Goal: Task Accomplishment & Management: Use online tool/utility

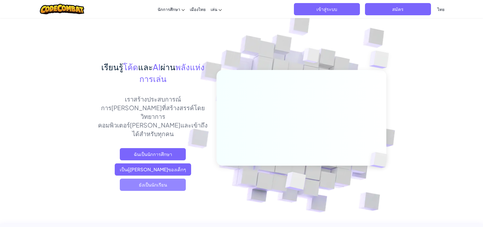
click at [145, 181] on font "ยังเป็นนักเรียน" at bounding box center [153, 184] width 28 height 6
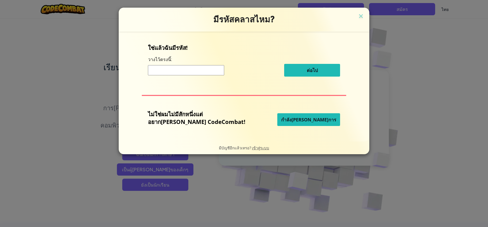
click at [302, 119] on font "กำลัง[PERSON_NAME]การ" at bounding box center [308, 119] width 55 height 6
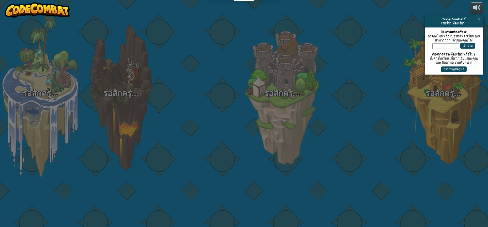
select select "th"
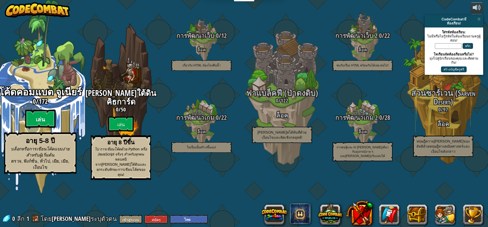
click at [45, 128] on btn "เล่น" at bounding box center [40, 118] width 30 height 18
select select "th"
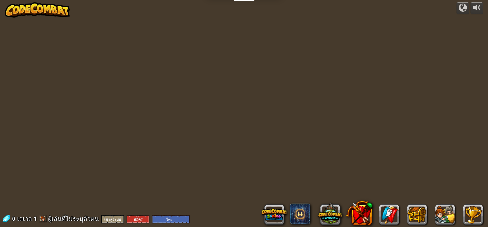
select select "th"
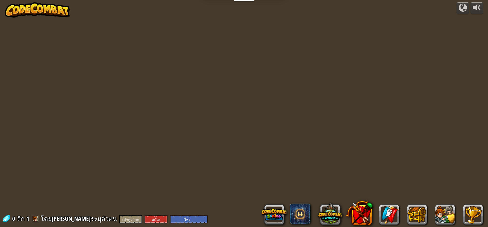
select select "th"
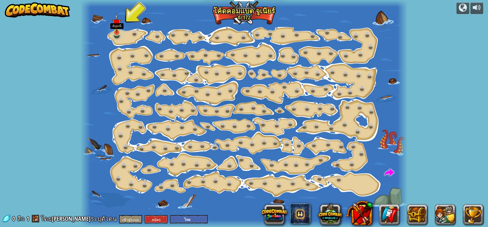
click at [114, 31] on img at bounding box center [116, 23] width 8 height 20
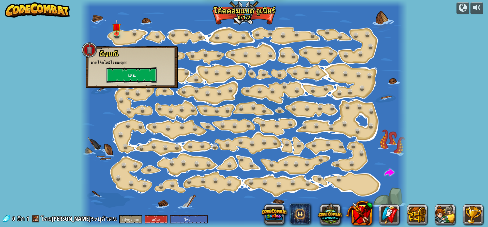
click at [125, 69] on button "เล่น" at bounding box center [131, 74] width 51 height 15
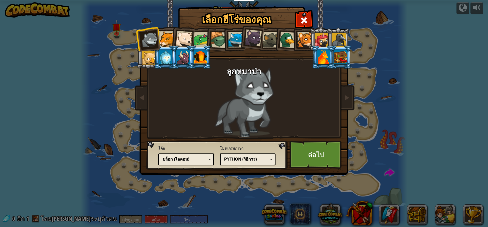
click at [168, 34] on div at bounding box center [166, 38] width 15 height 15
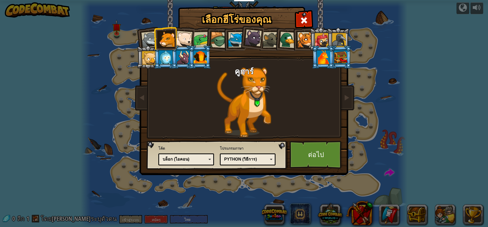
click at [180, 37] on div at bounding box center [183, 39] width 17 height 17
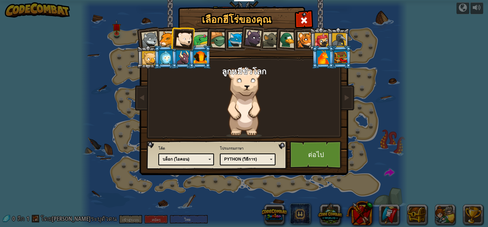
click at [199, 38] on div at bounding box center [202, 40] width 16 height 16
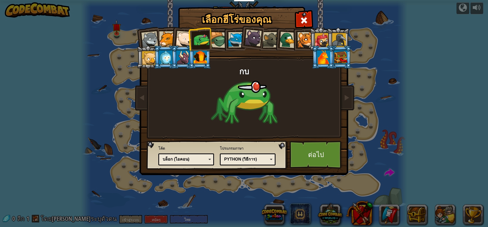
click at [287, 41] on div at bounding box center [287, 39] width 17 height 17
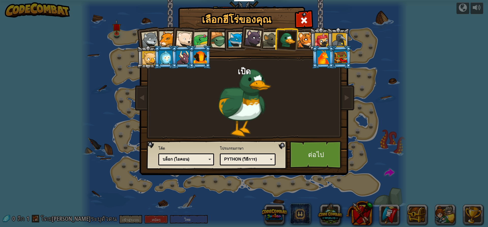
click at [195, 58] on div at bounding box center [200, 57] width 13 height 14
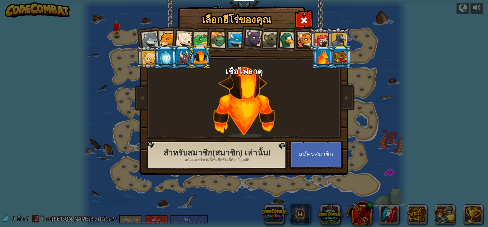
click at [186, 59] on div at bounding box center [182, 57] width 13 height 14
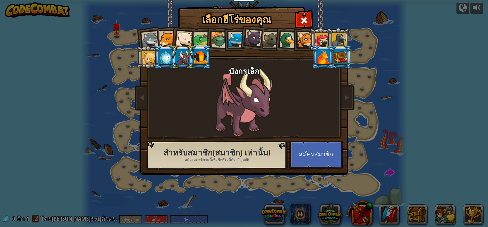
click at [148, 57] on div at bounding box center [149, 58] width 14 height 14
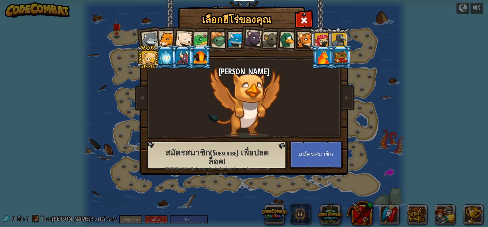
click at [152, 41] on div at bounding box center [149, 39] width 17 height 17
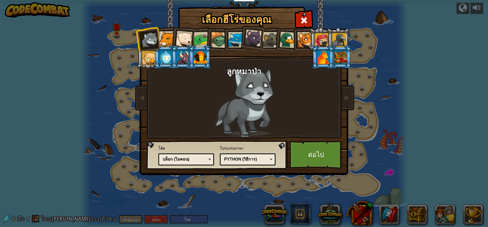
click at [152, 58] on div at bounding box center [149, 58] width 14 height 14
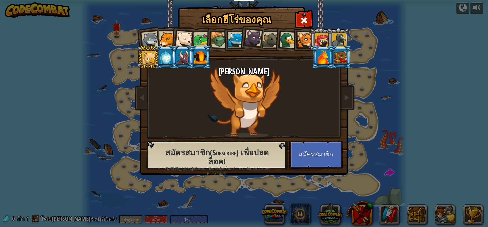
click at [166, 38] on div at bounding box center [166, 38] width 15 height 15
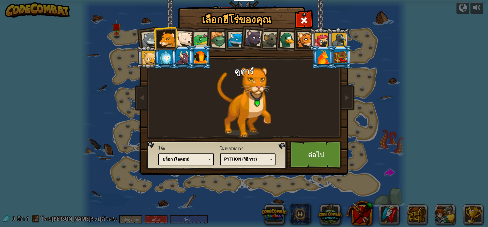
click at [180, 34] on div at bounding box center [183, 39] width 17 height 17
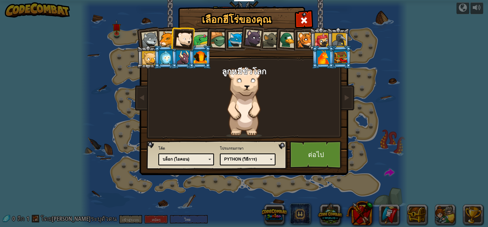
click at [164, 37] on div at bounding box center [166, 38] width 15 height 15
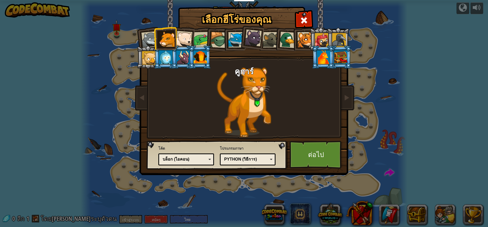
click at [236, 38] on div at bounding box center [235, 39] width 15 height 15
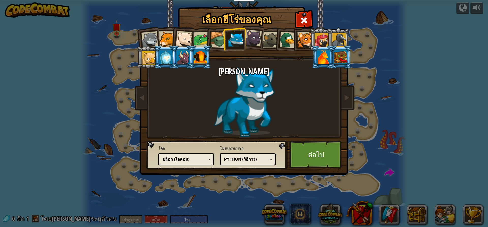
click at [265, 37] on div at bounding box center [270, 39] width 15 height 15
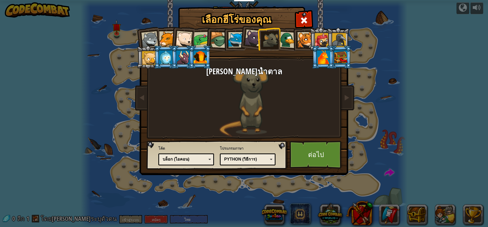
click at [252, 36] on div at bounding box center [253, 37] width 17 height 17
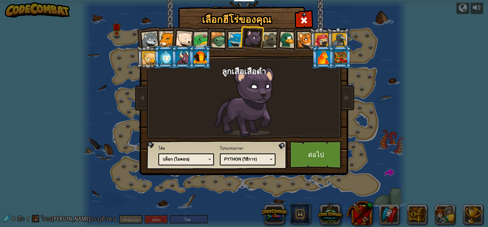
click at [234, 38] on div at bounding box center [235, 39] width 15 height 15
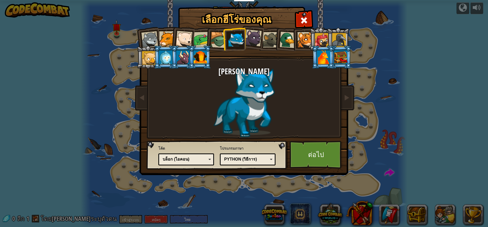
click at [288, 38] on div at bounding box center [287, 39] width 17 height 17
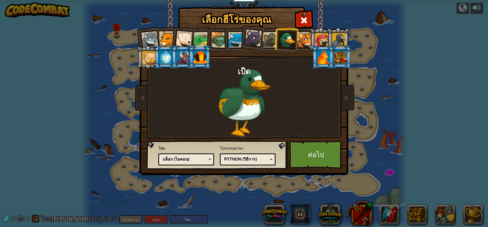
click at [231, 36] on div at bounding box center [235, 39] width 15 height 15
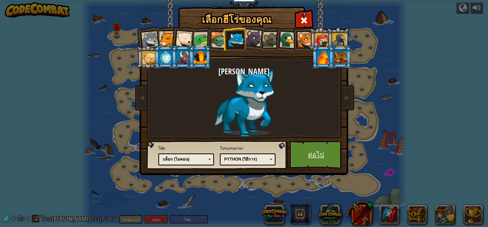
click at [311, 155] on font "ต่อไป" at bounding box center [316, 154] width 16 height 9
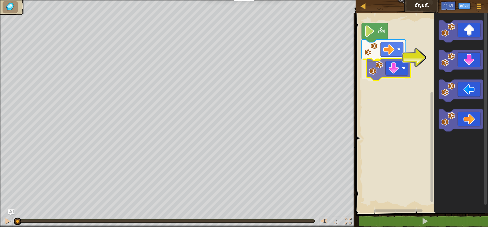
click at [377, 70] on div "เริ่ม" at bounding box center [421, 111] width 134 height 202
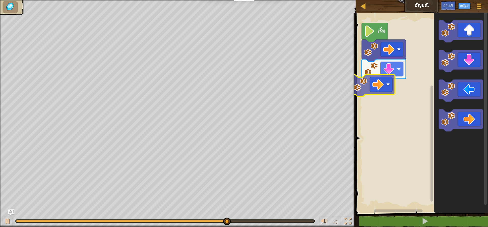
click at [367, 88] on div "เริ่ม" at bounding box center [421, 111] width 134 height 202
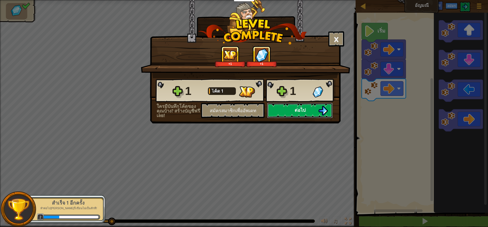
click at [309, 108] on button "ต่อไป" at bounding box center [300, 110] width 66 height 15
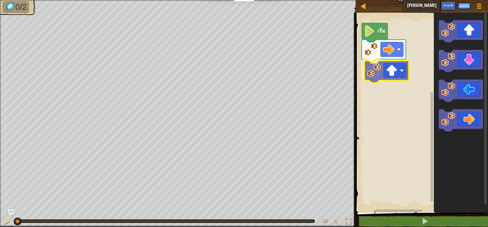
click at [399, 73] on div "เริ่ม" at bounding box center [421, 111] width 134 height 202
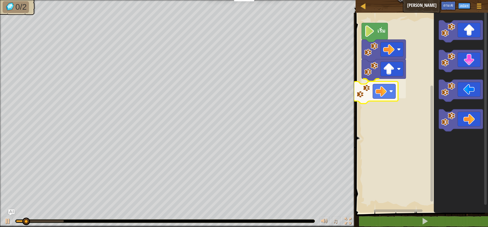
click at [390, 91] on div "เริ่ม" at bounding box center [421, 111] width 134 height 202
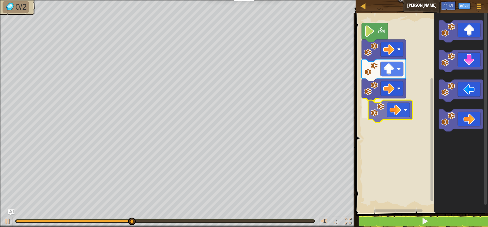
click at [382, 110] on div "เริ่ม" at bounding box center [421, 111] width 134 height 202
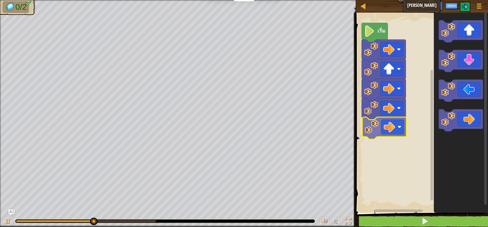
click at [384, 127] on div "เริ่ม" at bounding box center [421, 111] width 134 height 202
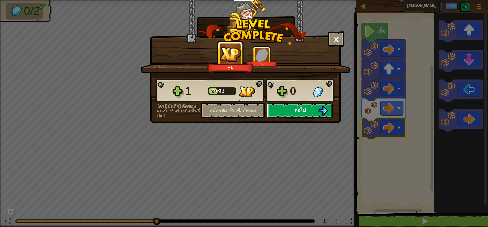
click at [301, 108] on font "ต่อไป" at bounding box center [299, 110] width 11 height 6
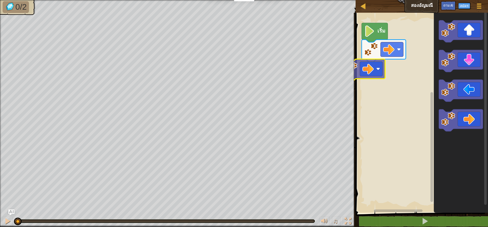
click at [368, 65] on div "เริ่ม" at bounding box center [421, 111] width 134 height 202
click at [382, 74] on div "เริ่ม" at bounding box center [421, 111] width 134 height 202
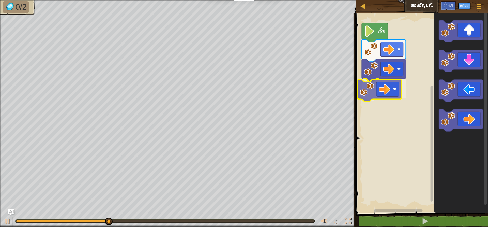
click at [388, 88] on div "เริ่ม" at bounding box center [421, 111] width 134 height 202
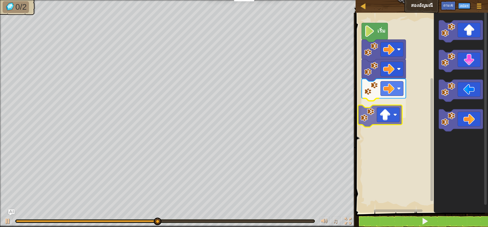
click at [391, 120] on div "เริ่ม" at bounding box center [421, 111] width 134 height 202
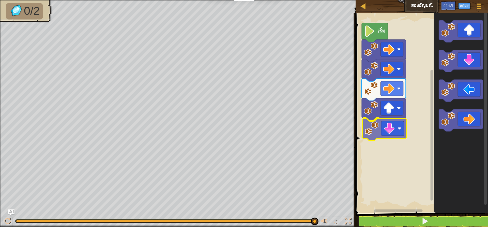
click at [375, 128] on div "เริ่ม" at bounding box center [421, 111] width 134 height 202
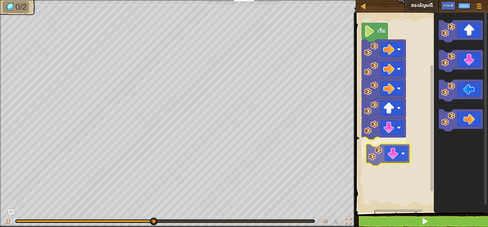
click at [387, 152] on div "เริ่ม" at bounding box center [421, 111] width 134 height 202
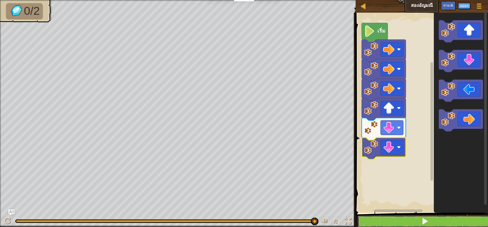
click at [406, 219] on button at bounding box center [425, 221] width 134 height 12
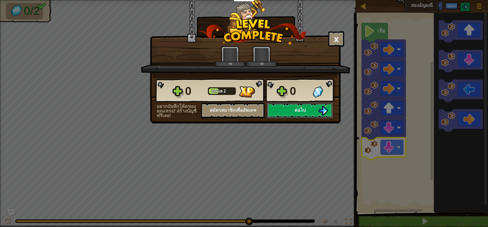
scroll to position [0, 0]
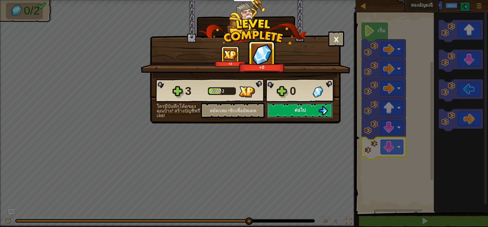
click at [328, 110] on button "ต่อไป" at bounding box center [300, 110] width 66 height 15
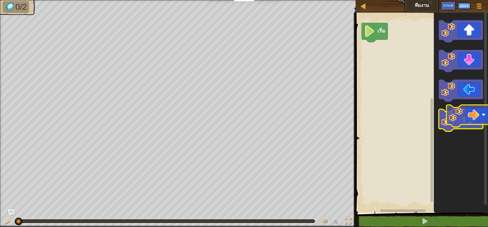
click at [466, 117] on icon "ระบบทำงานแบบบล็อก" at bounding box center [461, 120] width 44 height 22
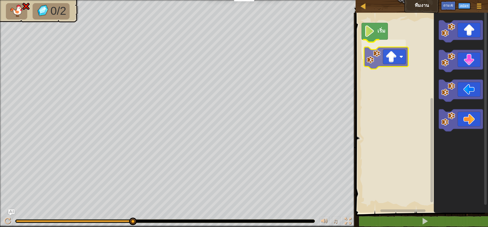
click at [388, 57] on div "เริ่ม" at bounding box center [421, 111] width 134 height 202
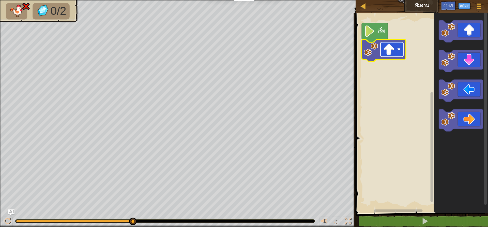
click at [391, 52] on image "ระบบทำงานแบบบล็อก" at bounding box center [388, 49] width 11 height 11
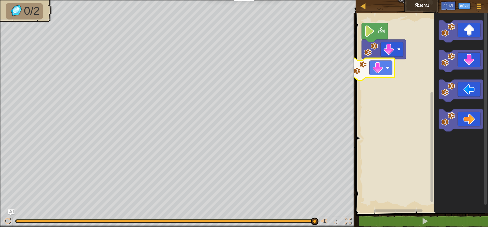
click at [387, 72] on div "เริ่ม" at bounding box center [421, 111] width 134 height 202
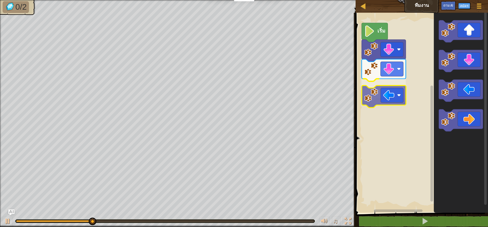
click at [388, 90] on div "เริ่ม" at bounding box center [421, 111] width 134 height 202
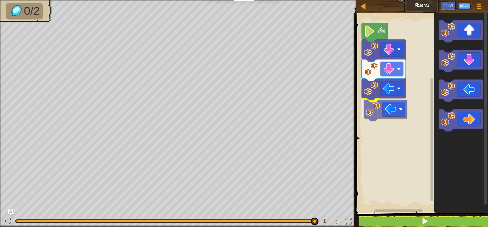
click at [380, 109] on div "เริ่ม" at bounding box center [421, 111] width 134 height 202
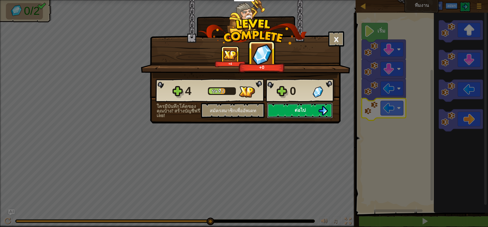
click at [291, 112] on button "ต่อไป" at bounding box center [300, 110] width 66 height 15
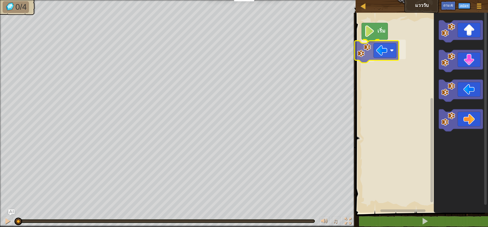
click at [377, 57] on div "เริ่ม" at bounding box center [421, 111] width 134 height 202
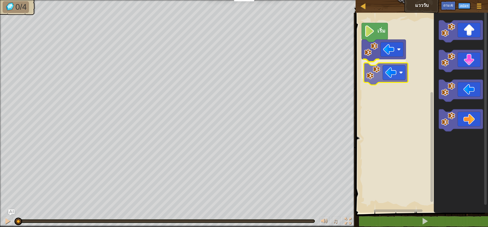
click at [380, 71] on div "เริ่ม" at bounding box center [421, 111] width 134 height 202
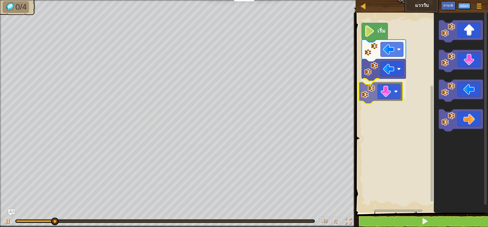
click at [382, 86] on div "เริ่ม" at bounding box center [421, 111] width 134 height 202
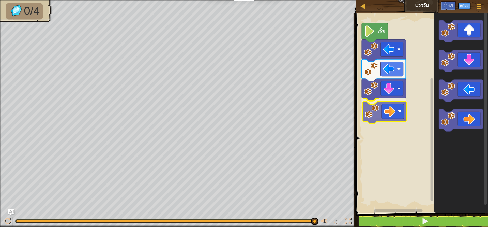
click at [383, 116] on div "เริ่ม" at bounding box center [421, 111] width 134 height 202
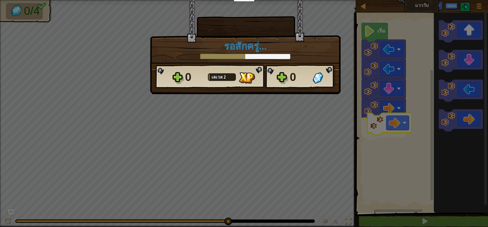
click at [398, 1] on body "นักการศึกษา สร้างบัญชีฟรี โซลูชั่นสำหรับโรงเรียนและเขต ดูเครื่องมือสำหรับครู กา…" at bounding box center [244, 0] width 488 height 1
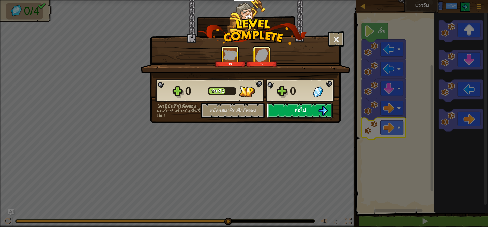
click at [291, 107] on button "ต่อไป" at bounding box center [300, 110] width 66 height 15
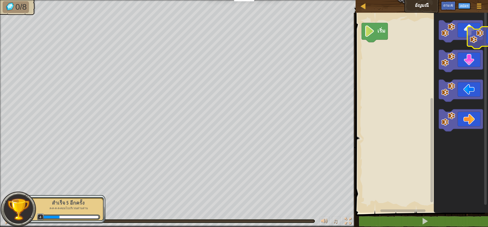
click at [482, 34] on icon "ระบบทำงานแบบบล็อก" at bounding box center [461, 31] width 44 height 22
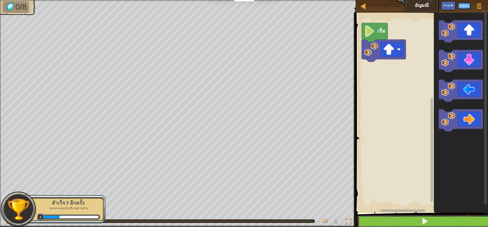
click at [439, 218] on button at bounding box center [425, 221] width 134 height 12
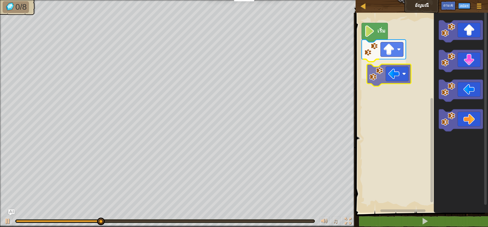
click at [387, 75] on div "เริ่ม" at bounding box center [421, 111] width 134 height 202
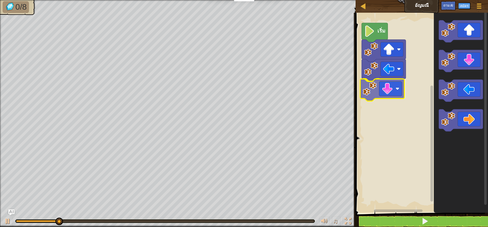
click at [383, 91] on div "เริ่ม" at bounding box center [421, 111] width 134 height 202
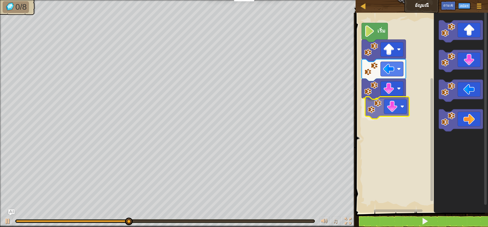
click at [385, 107] on div "เริ่ม" at bounding box center [421, 111] width 134 height 202
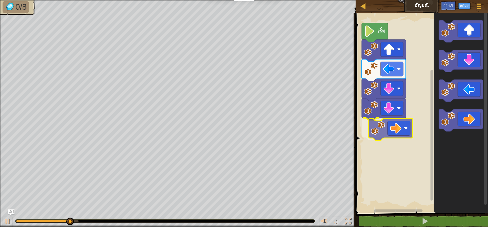
click at [391, 130] on div "เริ่ม" at bounding box center [421, 111] width 134 height 202
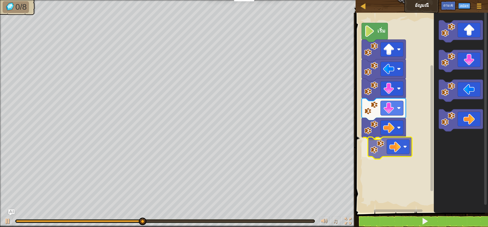
click at [392, 152] on div "เริ่ม" at bounding box center [421, 111] width 134 height 202
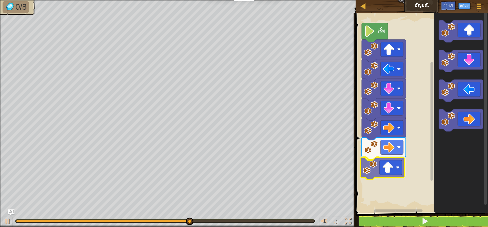
click at [391, 172] on div "เริ่ม" at bounding box center [421, 111] width 134 height 202
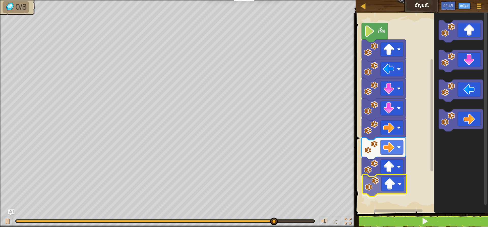
click at [397, 186] on div "เริ่ม" at bounding box center [421, 111] width 134 height 202
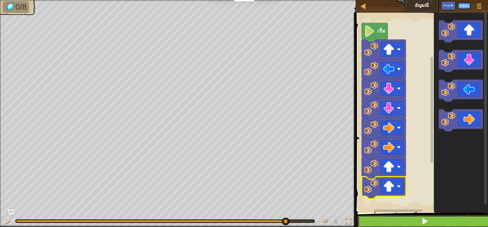
click at [419, 219] on button at bounding box center [425, 221] width 134 height 12
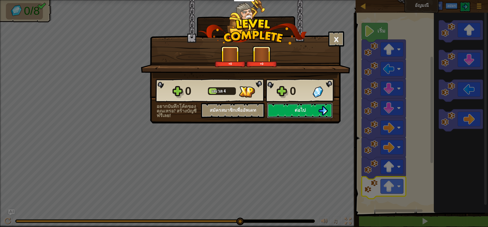
scroll to position [0, 0]
click at [288, 108] on button "ต่อไป" at bounding box center [300, 110] width 66 height 15
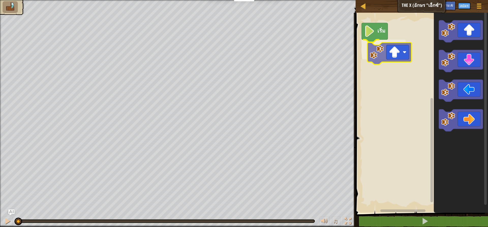
click at [383, 51] on div "เริ่ม" at bounding box center [421, 111] width 134 height 202
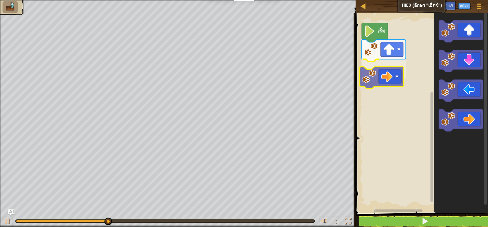
click at [390, 77] on div "เริ่ม" at bounding box center [421, 111] width 134 height 202
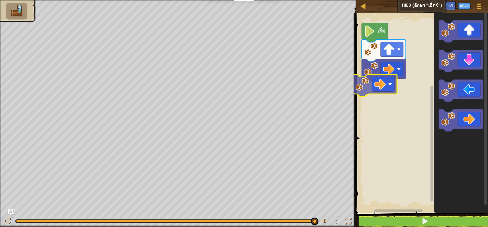
click at [376, 92] on div "เริ่ม" at bounding box center [421, 111] width 134 height 202
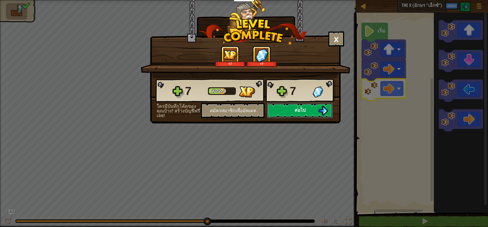
click at [283, 109] on button "ต่อไป" at bounding box center [300, 110] width 66 height 15
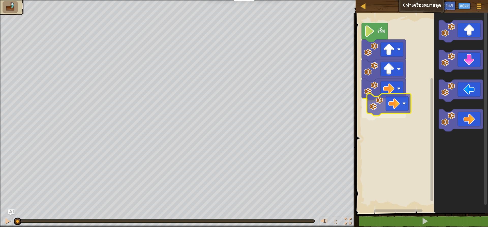
click at [381, 108] on div "เริ่ม" at bounding box center [421, 111] width 134 height 202
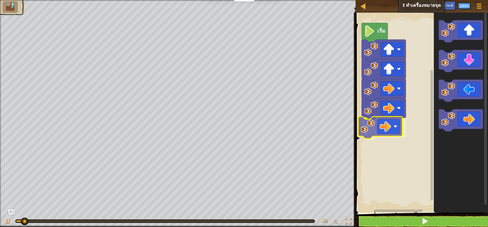
click at [386, 132] on div "เริ่ม" at bounding box center [421, 111] width 134 height 202
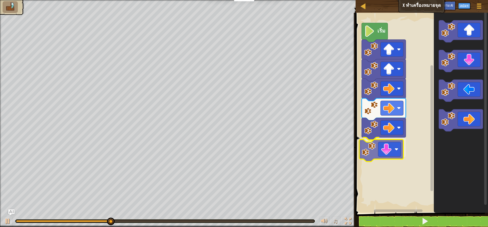
click at [380, 147] on div "เริ่ม" at bounding box center [421, 111] width 134 height 202
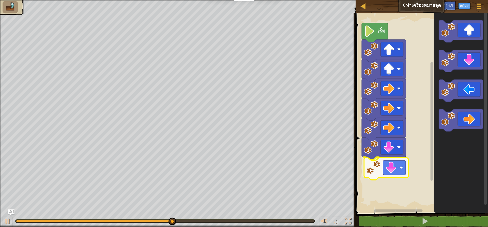
click at [376, 173] on div "เริ่ม" at bounding box center [421, 111] width 134 height 202
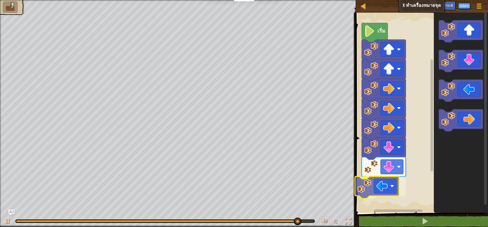
click at [381, 184] on div "เริ่ม" at bounding box center [421, 111] width 134 height 202
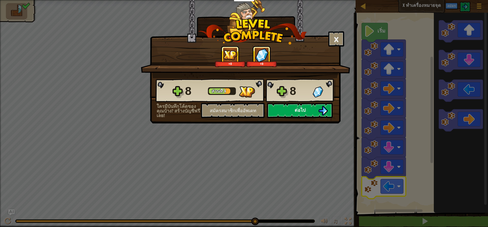
click at [289, 111] on button "ต่อไป" at bounding box center [300, 110] width 66 height 15
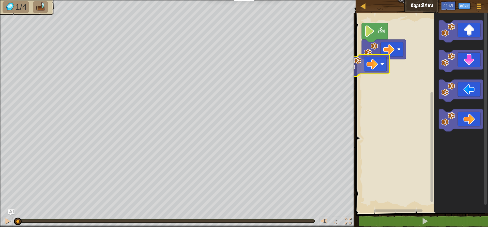
click at [379, 71] on div "เริ่ม" at bounding box center [421, 111] width 134 height 202
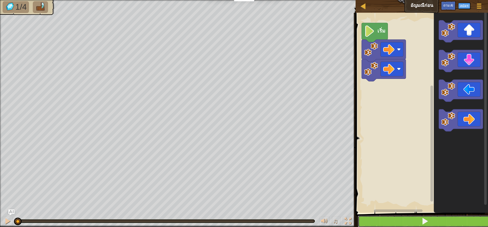
click at [450, 215] on button at bounding box center [425, 221] width 134 height 12
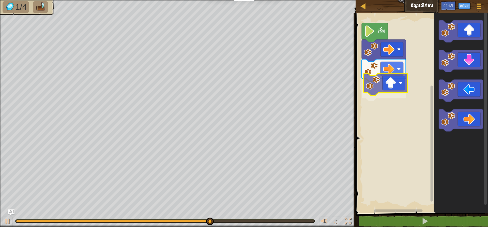
click at [384, 87] on div "เริ่ม" at bounding box center [421, 111] width 134 height 202
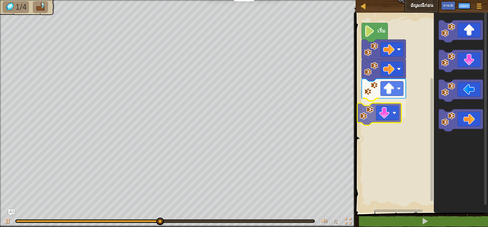
click at [380, 118] on div "เริ่ม" at bounding box center [421, 111] width 134 height 202
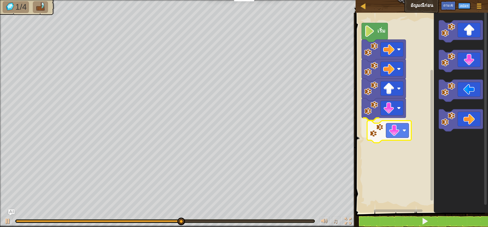
click at [400, 132] on div "เริ่ม" at bounding box center [421, 111] width 134 height 202
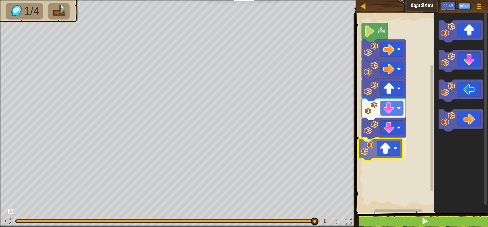
click at [385, 149] on div "เริ่ม" at bounding box center [421, 111] width 134 height 202
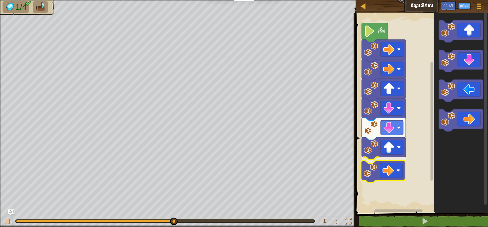
click at [382, 172] on div "เริ่ม" at bounding box center [421, 111] width 134 height 202
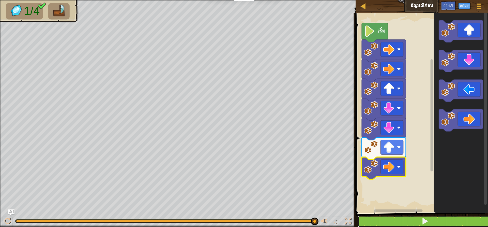
click at [454, 218] on button at bounding box center [425, 221] width 134 height 12
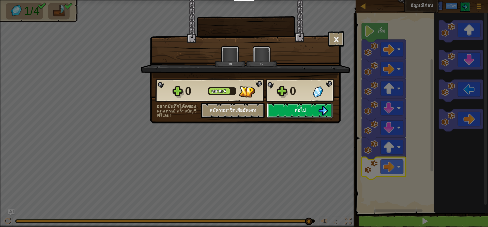
scroll to position [0, 0]
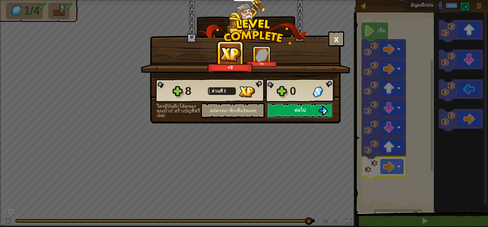
click at [304, 111] on font "ต่อไป" at bounding box center [299, 110] width 11 height 6
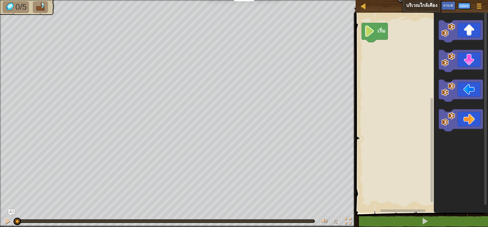
click at [384, 118] on rect "ระบบทำงานแบบบล็อก" at bounding box center [421, 111] width 134 height 202
click at [371, 52] on div "เริ่ม" at bounding box center [421, 111] width 134 height 202
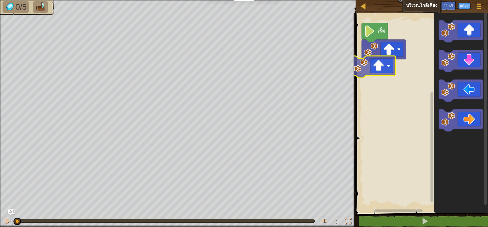
click at [380, 70] on div "เริ่ม" at bounding box center [421, 111] width 134 height 202
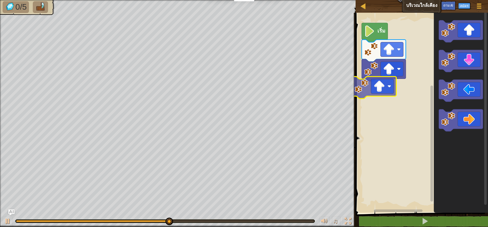
click at [382, 88] on div "เริ่ม" at bounding box center [421, 111] width 134 height 202
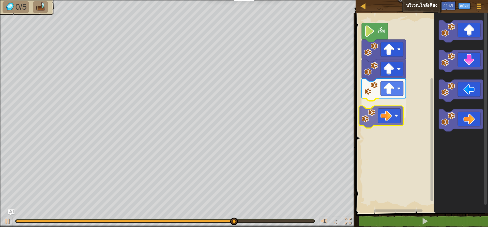
click at [374, 114] on div "เริ่ม" at bounding box center [421, 111] width 134 height 202
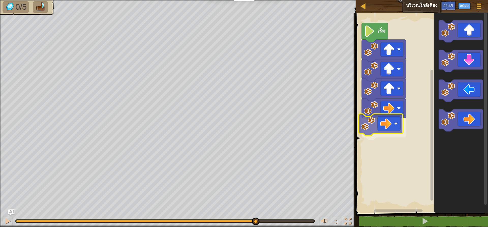
click at [386, 125] on div "เริ่ม" at bounding box center [421, 111] width 134 height 202
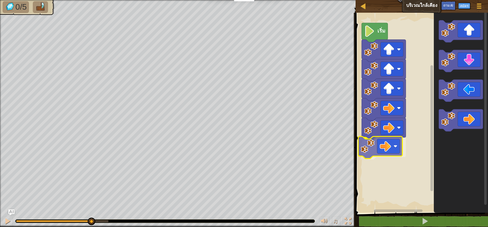
click at [391, 153] on div "เริ่ม" at bounding box center [421, 111] width 134 height 202
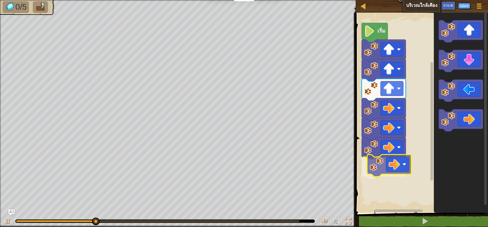
click at [394, 165] on div "เริ่ม" at bounding box center [421, 111] width 134 height 202
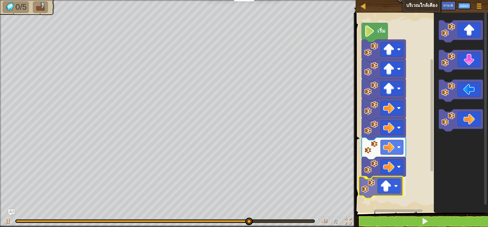
click at [381, 188] on div "เริ่ม" at bounding box center [421, 111] width 134 height 202
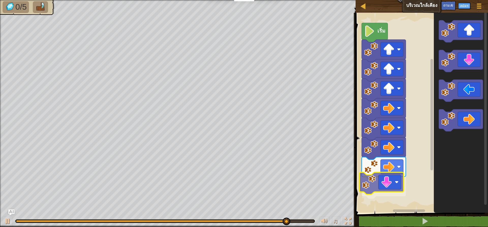
click at [389, 184] on div "เริ่ม" at bounding box center [421, 111] width 134 height 202
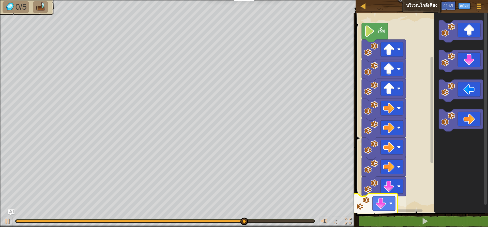
click at [381, 204] on div "เริ่ม" at bounding box center [421, 111] width 134 height 202
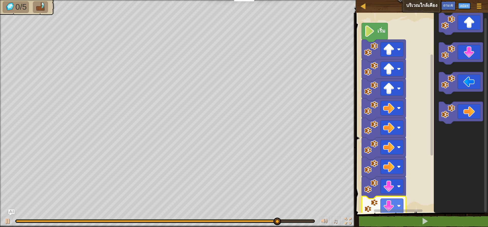
click at [435, 145] on div "เริ่ม" at bounding box center [421, 111] width 134 height 202
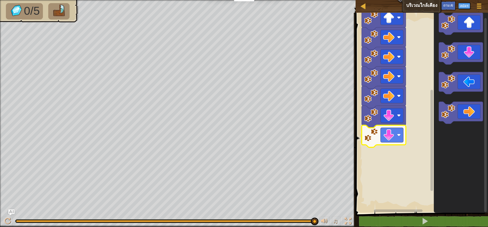
click at [431, 166] on rect "ระบบทำงานแบบบล็อก" at bounding box center [431, 140] width 3 height 101
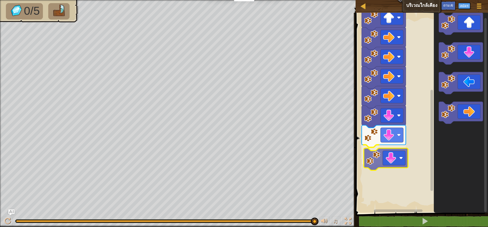
click at [387, 165] on div "เริ่ม" at bounding box center [421, 111] width 134 height 202
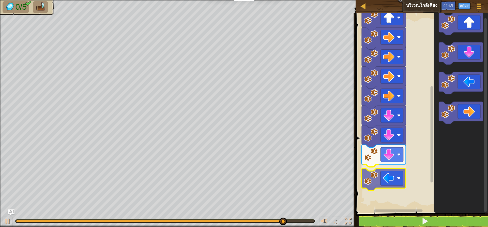
click at [393, 176] on div "เริ่ม" at bounding box center [421, 111] width 134 height 202
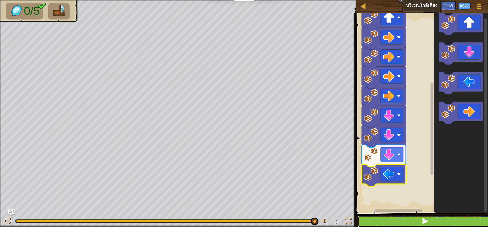
click at [439, 220] on button at bounding box center [425, 221] width 134 height 12
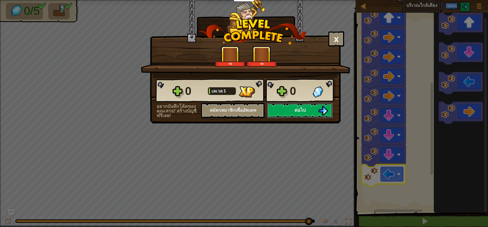
scroll to position [0, 0]
click at [302, 106] on button "ต่อไป" at bounding box center [300, 110] width 66 height 15
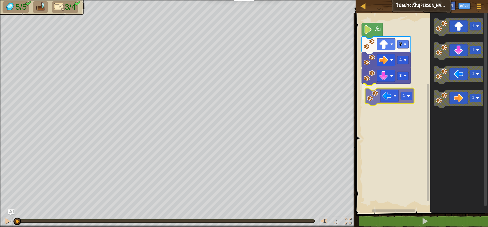
click at [386, 98] on div "3 1 4 3 เริ่ม 1 1 1 1 1" at bounding box center [421, 111] width 134 height 202
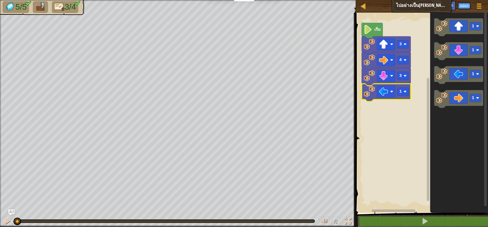
drag, startPoint x: 387, startPoint y: 219, endPoint x: 390, endPoint y: 196, distance: 23.9
click at [389, 211] on div "1 2 3 4 ไป ( 'ขึ้น' , 3 ) ไป ( 'ขวา' , 4 ) ไป ( 'ลง' , 3 ) XXXXXXXXXXXXXXXXXXXX…" at bounding box center [421, 129] width 134 height 229
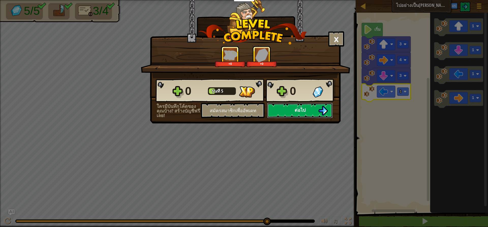
scroll to position [0, 0]
click at [307, 106] on button "ต่อไป" at bounding box center [300, 110] width 66 height 15
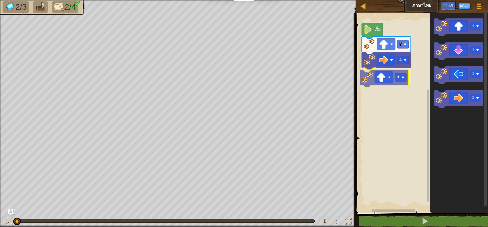
click at [387, 78] on div "4 1 3 เริ่ม 1 1 1 1 1" at bounding box center [421, 111] width 134 height 202
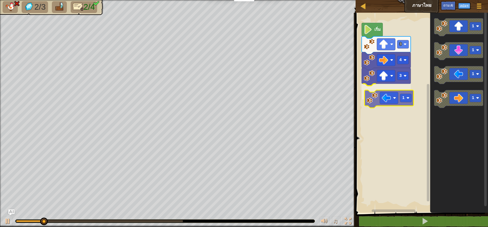
click at [381, 92] on div "เริ่ม 3 4 3 1 1 1 1 1 1" at bounding box center [421, 111] width 134 height 202
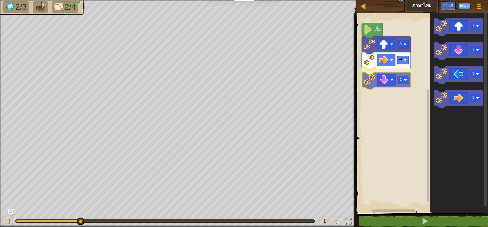
click at [379, 82] on div "เริ่ม 3 4 1 1 1 1 1 1" at bounding box center [421, 111] width 134 height 202
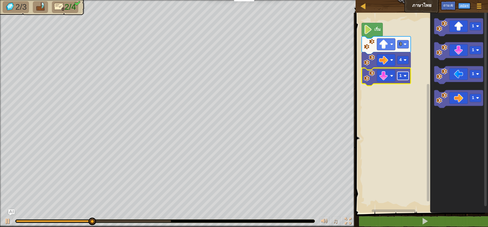
click at [401, 79] on rect "ระบบทำงานแบบบล็อก" at bounding box center [402, 76] width 11 height 8
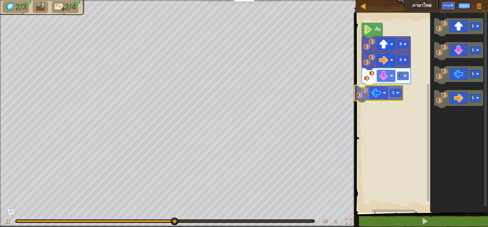
click at [390, 95] on div "เริ่ม 3 4 3 1 1 1 1 1 1" at bounding box center [421, 111] width 134 height 202
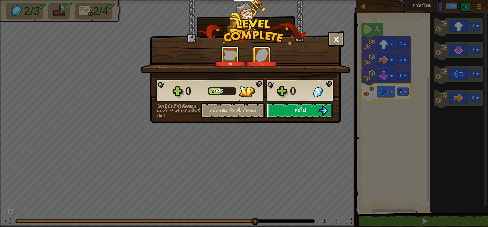
click at [288, 107] on button "ต่อไป" at bounding box center [300, 110] width 66 height 15
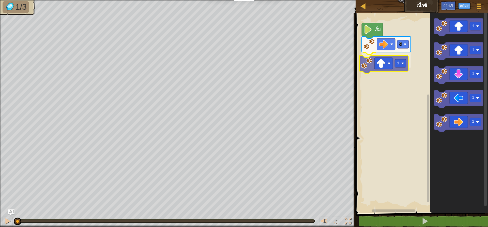
click at [389, 65] on div "2 1 เริ่ม 1 1 1 1 1 1" at bounding box center [421, 111] width 134 height 202
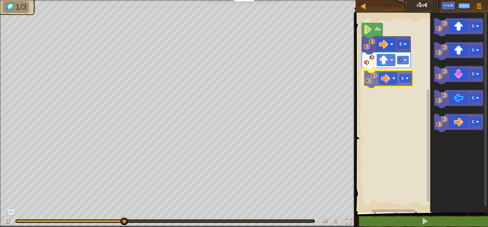
click at [388, 78] on div "เริ่ม 2 3 1 1 1 1 1 1 1" at bounding box center [421, 111] width 134 height 202
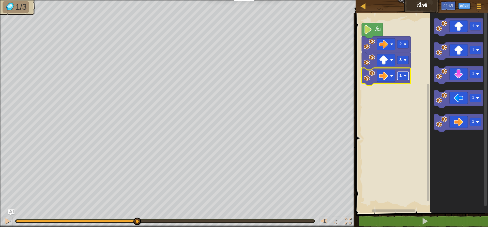
click at [401, 75] on text "1" at bounding box center [400, 75] width 3 height 5
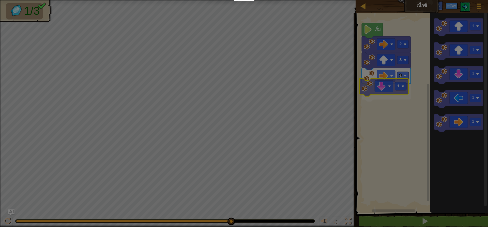
click at [380, 1] on body "นักการศึกษา สร้างบัญชีฟรี โซลูชั่นสำหรับโรงเรียนและเขต ดูเครื่องมือสำหรับครู กา…" at bounding box center [244, 0] width 488 height 1
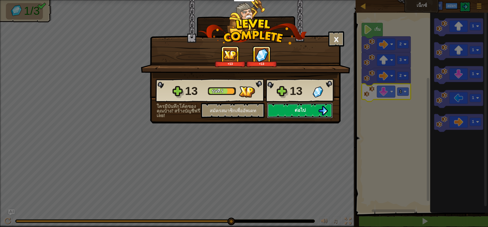
click at [293, 103] on button "ต่อไป" at bounding box center [300, 110] width 66 height 15
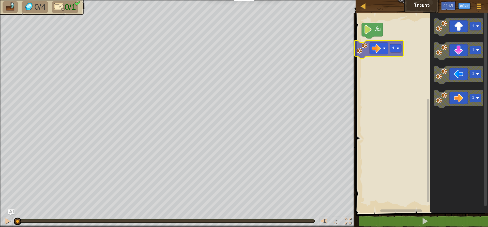
click at [388, 49] on div "เริ่ม 1 1 1 1 1" at bounding box center [421, 111] width 134 height 202
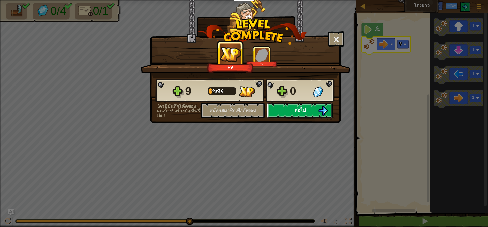
click at [294, 108] on font "ต่อไป" at bounding box center [299, 110] width 11 height 6
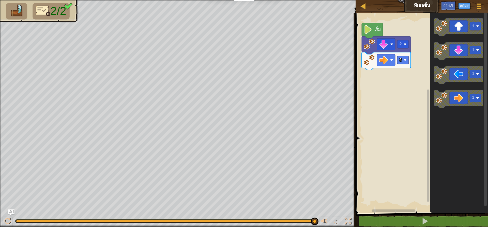
click at [329, 204] on div "2/2 ♫ [PERSON_NAME]" at bounding box center [244, 113] width 488 height 227
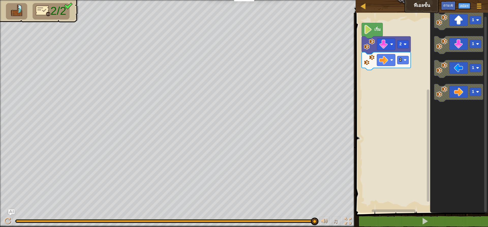
click at [403, 85] on div "2 2 เริ่ม 1 1 1 1" at bounding box center [421, 111] width 134 height 202
click at [416, 96] on div "2 2 เริ่ม 1 1 1 1" at bounding box center [421, 111] width 134 height 202
click at [407, 103] on div "2 2 เริ่ม 1 1 1 1" at bounding box center [421, 111] width 134 height 202
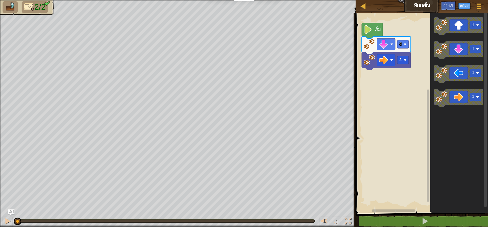
drag, startPoint x: 311, startPoint y: 218, endPoint x: 0, endPoint y: 222, distance: 311.1
click at [0, 222] on div "♫" at bounding box center [177, 219] width 355 height 15
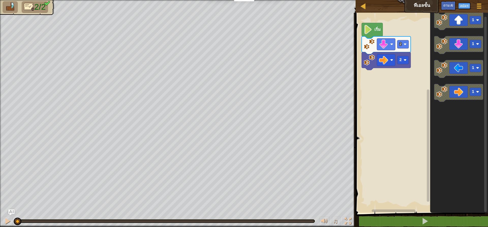
click at [381, 77] on div "2 2 เริ่ม 1 1 1 1" at bounding box center [421, 111] width 134 height 202
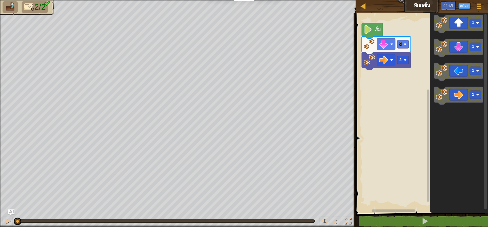
click at [388, 95] on div "2 2 เริ่ม 1 1 1 1" at bounding box center [421, 111] width 134 height 202
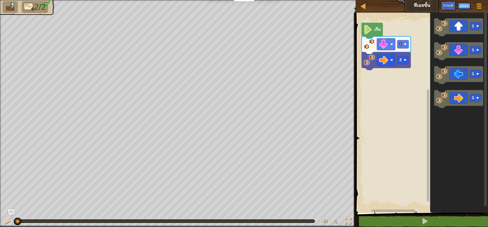
click at [378, 85] on div "2 2 เริ่ม 1 1 1 1" at bounding box center [421, 111] width 134 height 202
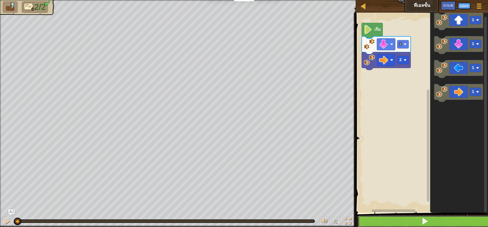
click at [447, 221] on button at bounding box center [425, 221] width 134 height 12
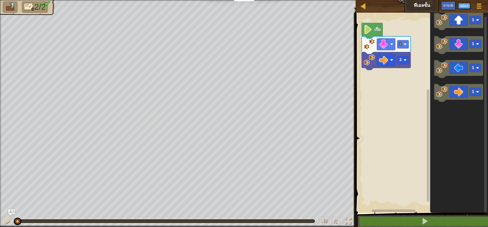
drag, startPoint x: 315, startPoint y: 218, endPoint x: 0, endPoint y: 216, distance: 314.6
click at [0, 216] on div "♫" at bounding box center [177, 219] width 355 height 15
